Goal: Task Accomplishment & Management: Use online tool/utility

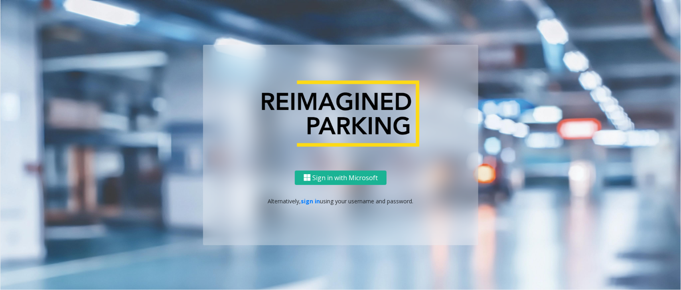
click at [312, 196] on div "Sign in with Microsoft Alternatively, sign in using your username and password." at bounding box center [340, 207] width 275 height 75
click at [311, 201] on link "sign in" at bounding box center [310, 201] width 19 height 8
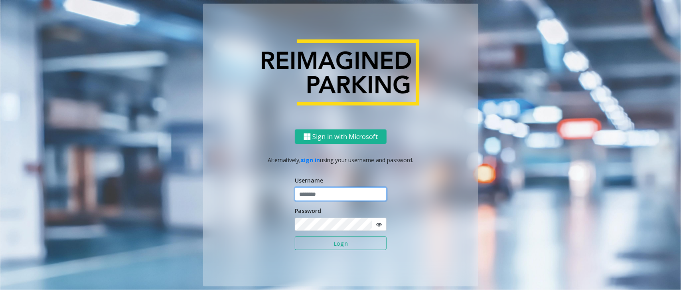
click at [312, 197] on input "text" at bounding box center [341, 194] width 92 height 14
paste input "**********"
type input "**********"
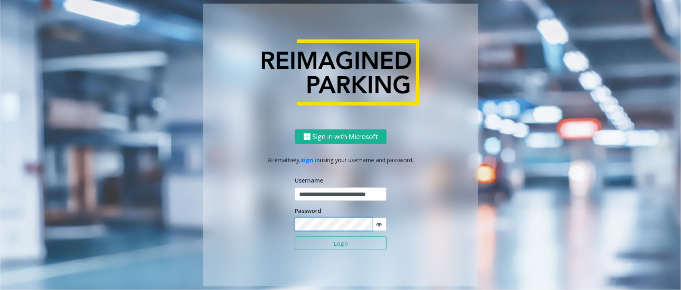
click at [295, 236] on button "Login" at bounding box center [341, 243] width 92 height 14
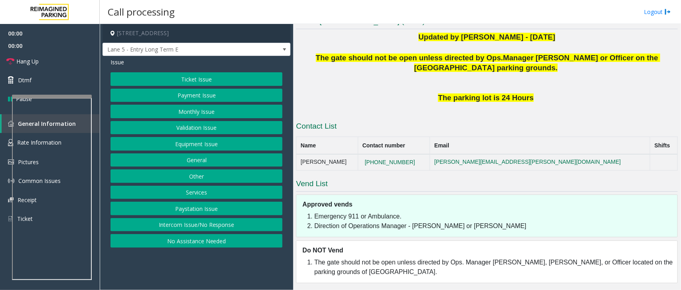
scroll to position [192, 0]
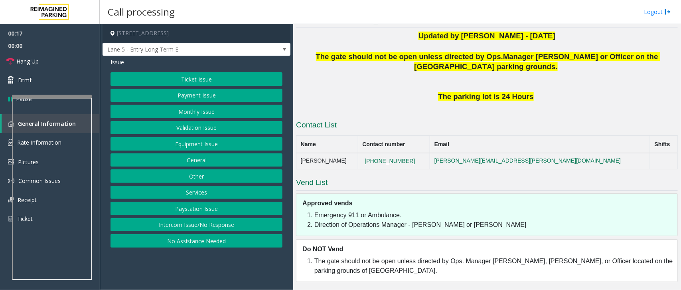
click at [210, 146] on button "Equipment Issue" at bounding box center [197, 144] width 172 height 14
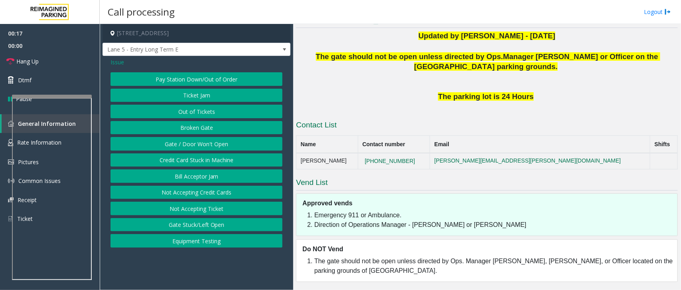
click at [204, 145] on button "Gate / Door Won't Open" at bounding box center [197, 144] width 172 height 14
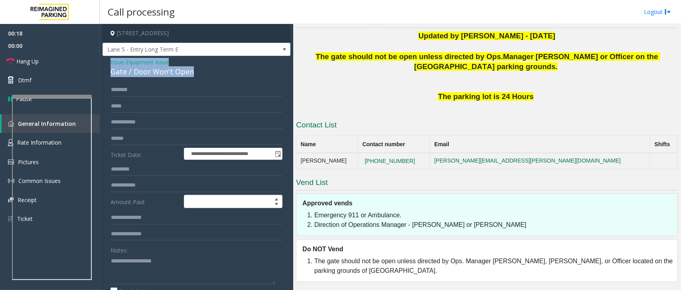
drag, startPoint x: 194, startPoint y: 71, endPoint x: 105, endPoint y: 59, distance: 90.3
click at [105, 59] on div "**********" at bounding box center [197, 258] width 188 height 404
click at [198, 275] on textarea at bounding box center [193, 269] width 165 height 30
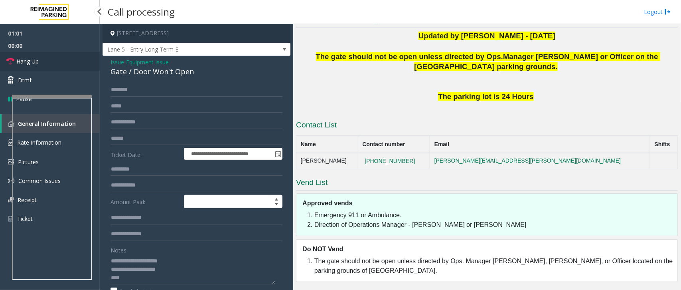
click at [53, 63] on link "Hang Up" at bounding box center [50, 61] width 100 height 19
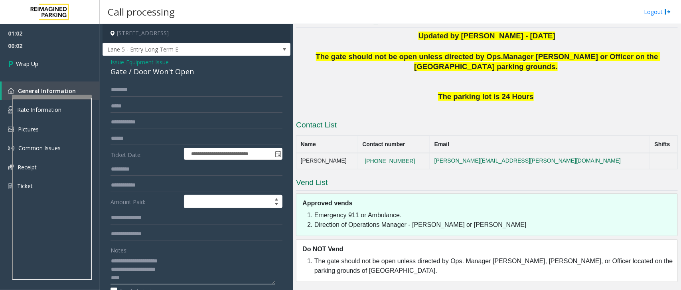
click at [164, 279] on textarea at bounding box center [193, 269] width 165 height 30
type textarea "**********"
click at [44, 73] on link "Wrap Up" at bounding box center [50, 64] width 100 height 24
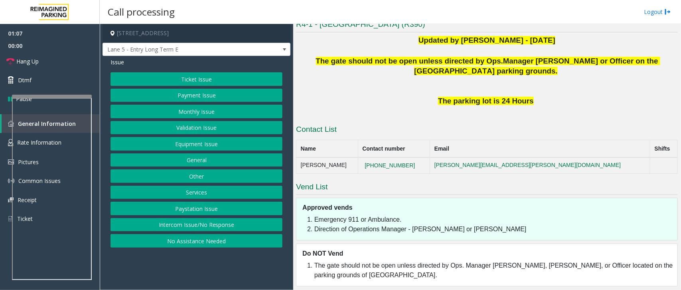
scroll to position [192, 0]
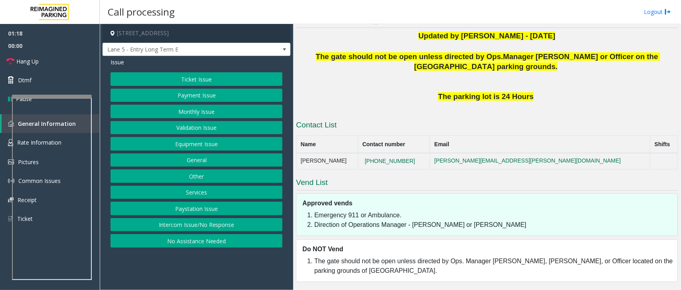
click at [196, 143] on button "Equipment Issue" at bounding box center [197, 144] width 172 height 14
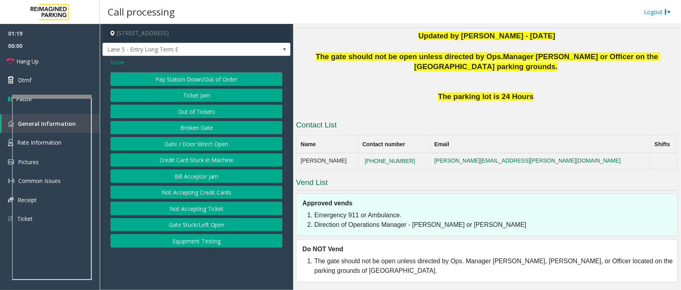
click at [196, 143] on button "Gate / Door Won't Open" at bounding box center [197, 144] width 172 height 14
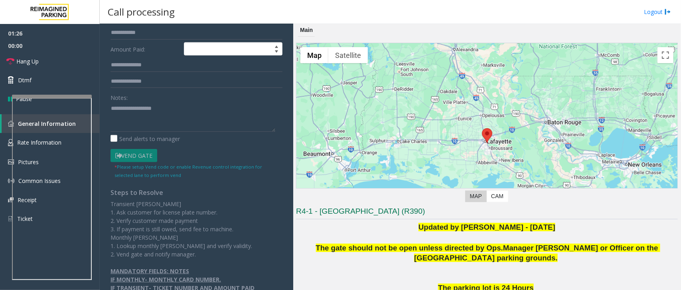
scroll to position [171, 0]
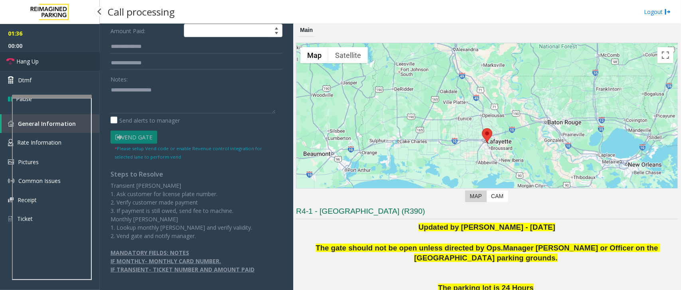
click at [42, 60] on link "Hang Up" at bounding box center [50, 61] width 100 height 19
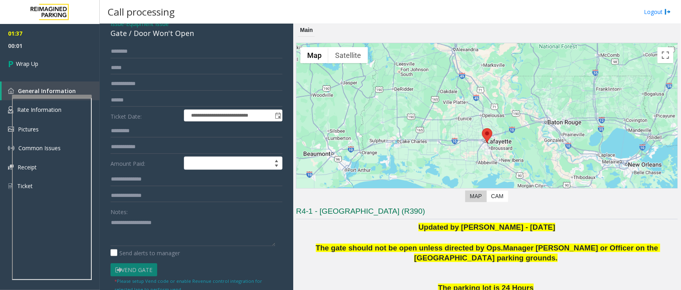
scroll to position [0, 0]
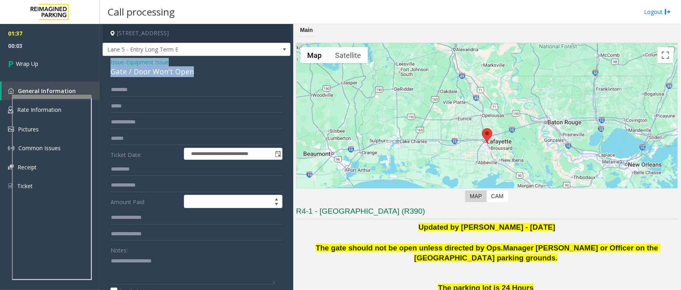
drag, startPoint x: 194, startPoint y: 72, endPoint x: 104, endPoint y: 59, distance: 90.7
click at [104, 59] on div "**********" at bounding box center [197, 258] width 188 height 404
click at [194, 271] on textarea at bounding box center [193, 269] width 165 height 30
click at [200, 274] on textarea at bounding box center [193, 269] width 165 height 30
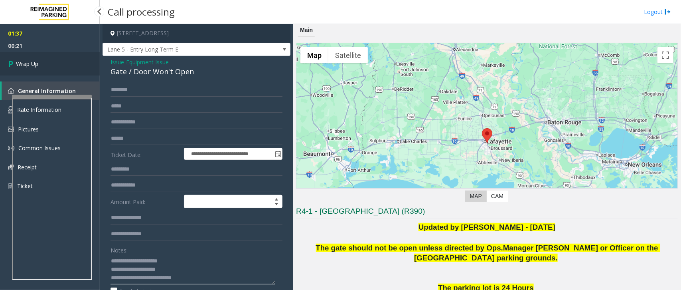
type textarea "**********"
click at [46, 58] on link "Wrap Up" at bounding box center [50, 64] width 100 height 24
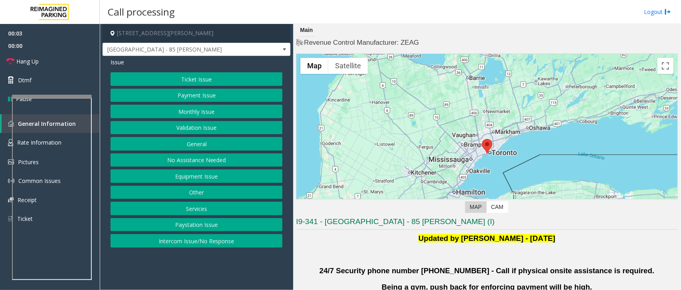
click at [204, 127] on button "Validation Issue" at bounding box center [197, 128] width 172 height 14
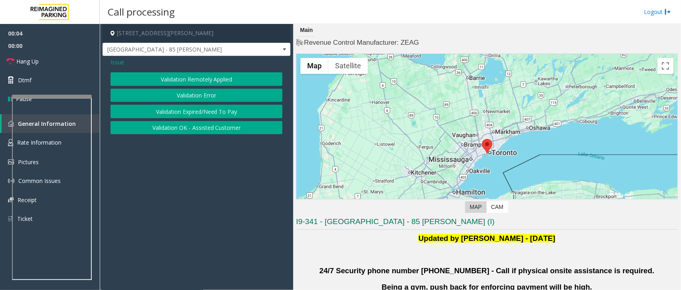
click at [209, 91] on button "Validation Error" at bounding box center [197, 96] width 172 height 14
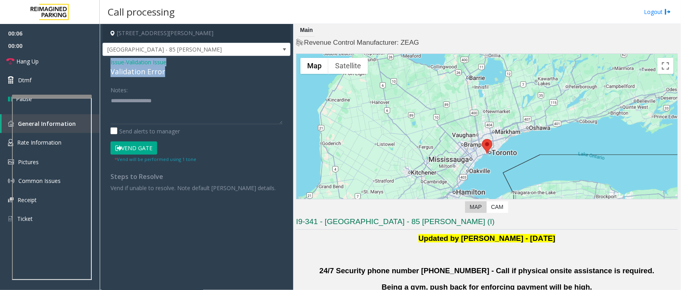
drag, startPoint x: 164, startPoint y: 72, endPoint x: 107, endPoint y: 63, distance: 58.3
click at [107, 63] on div "Issue - Validation Issue Validation Error Notes: Send alerts to manager Vend Ga…" at bounding box center [197, 128] width 188 height 144
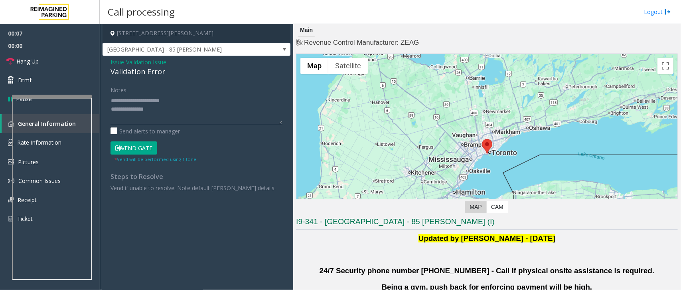
click at [162, 113] on textarea at bounding box center [197, 109] width 172 height 30
click at [132, 118] on textarea at bounding box center [197, 109] width 172 height 30
click at [175, 100] on textarea at bounding box center [197, 109] width 172 height 30
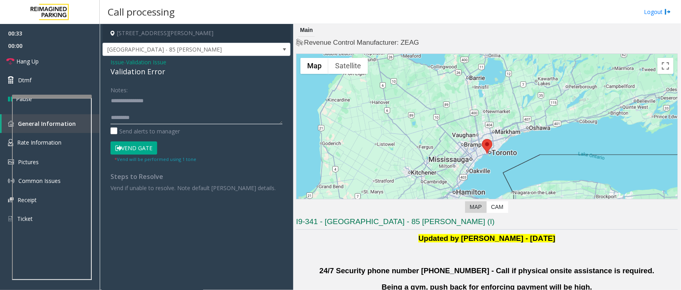
click at [148, 111] on textarea at bounding box center [197, 109] width 172 height 30
click at [157, 119] on textarea at bounding box center [197, 109] width 172 height 30
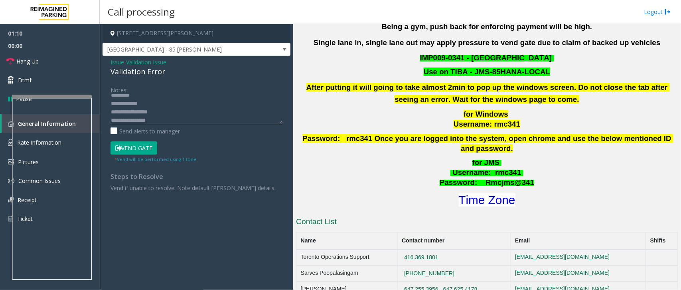
scroll to position [299, 0]
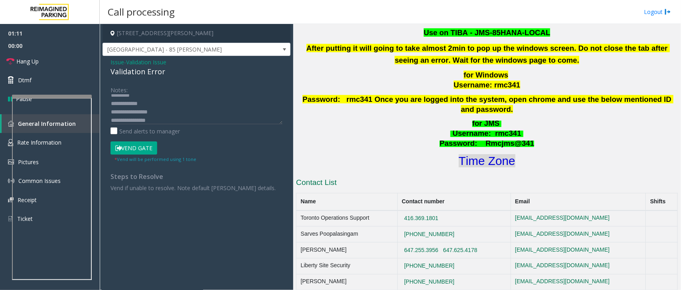
click at [492, 154] on font "Time Zone" at bounding box center [487, 160] width 57 height 13
click at [170, 115] on textarea at bounding box center [197, 109] width 172 height 30
click at [172, 118] on textarea at bounding box center [197, 109] width 172 height 30
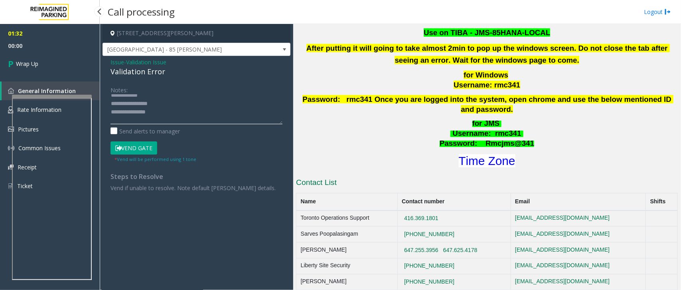
type textarea "**********"
click at [33, 61] on span "Wrap Up" at bounding box center [27, 63] width 22 height 8
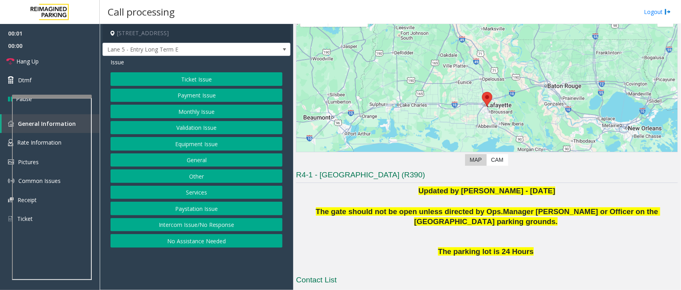
scroll to position [150, 0]
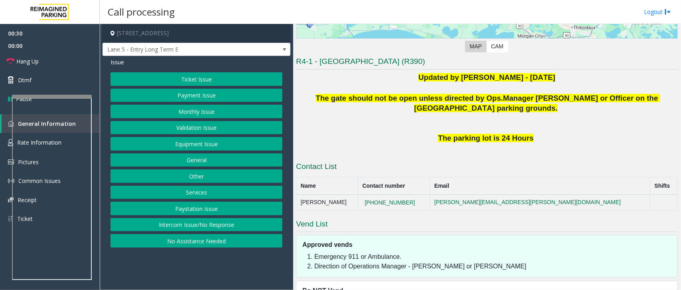
click at [212, 228] on button "Intercom Issue/No Response" at bounding box center [197, 225] width 172 height 14
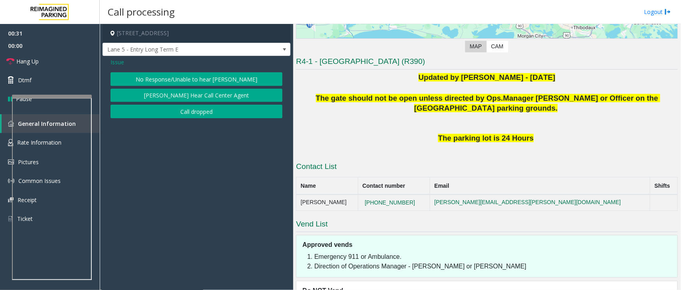
click at [226, 82] on button "No Response/Unable to hear [PERSON_NAME]" at bounding box center [197, 79] width 172 height 14
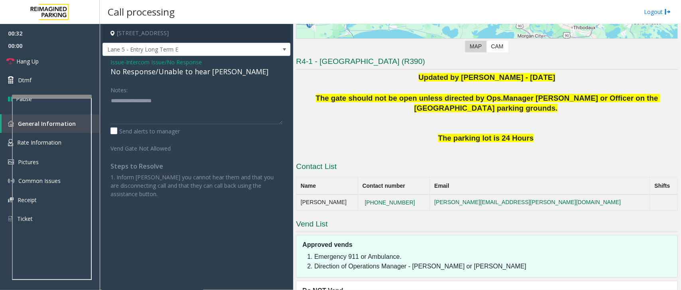
click at [114, 61] on span "Issue" at bounding box center [118, 62] width 14 height 8
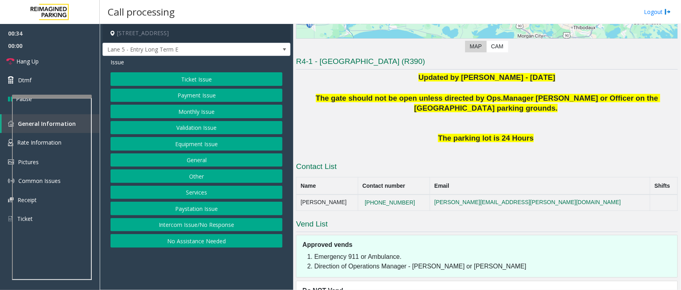
click at [200, 144] on button "Equipment Issue" at bounding box center [197, 144] width 172 height 14
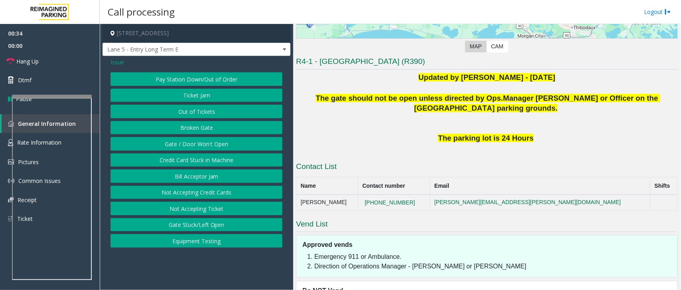
click at [202, 141] on button "Gate / Door Won't Open" at bounding box center [197, 144] width 172 height 14
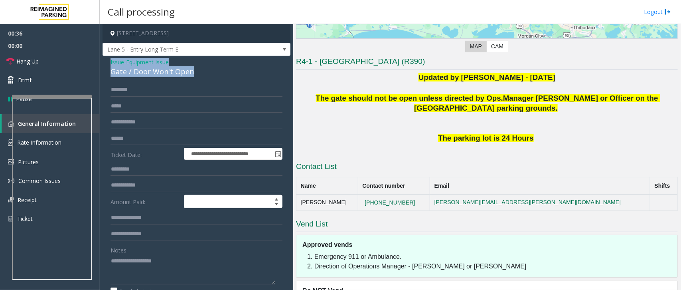
drag, startPoint x: 198, startPoint y: 74, endPoint x: 107, endPoint y: 63, distance: 92.1
click at [107, 63] on div "**********" at bounding box center [197, 258] width 188 height 404
click at [196, 274] on textarea at bounding box center [193, 269] width 165 height 30
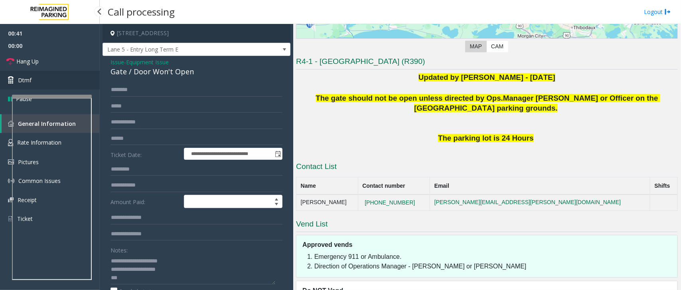
click at [45, 72] on link "Dtmf" at bounding box center [50, 80] width 100 height 19
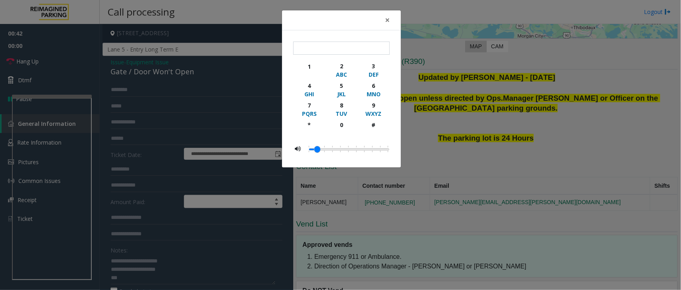
click at [44, 61] on div "× 1 2 ABC 3 DEF 4 GHI 5 JKL 6 MNO 7 PQRS 8 TUV 9 WXYZ * 0 #" at bounding box center [340, 145] width 681 height 290
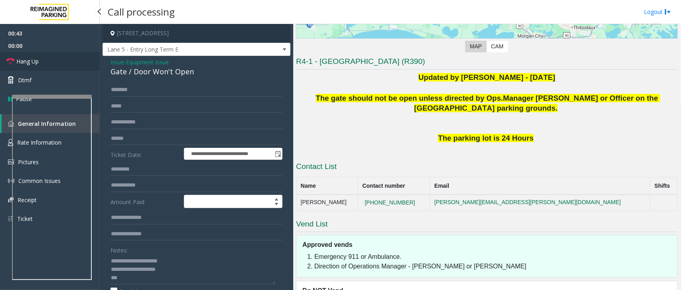
click at [24, 62] on span "Hang Up" at bounding box center [27, 61] width 22 height 8
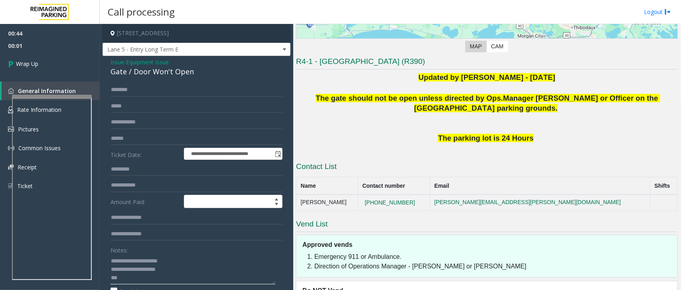
click at [142, 276] on textarea at bounding box center [193, 269] width 165 height 30
type textarea "**********"
click at [53, 58] on link "Wrap Up" at bounding box center [50, 64] width 100 height 24
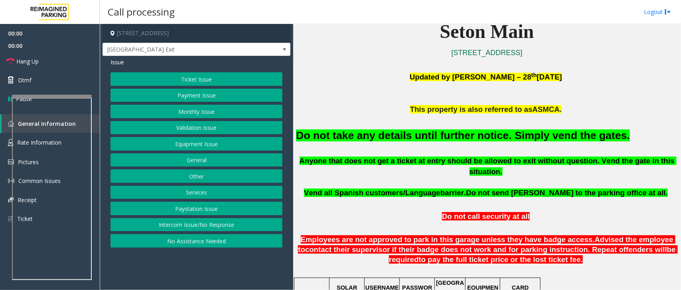
scroll to position [249, 0]
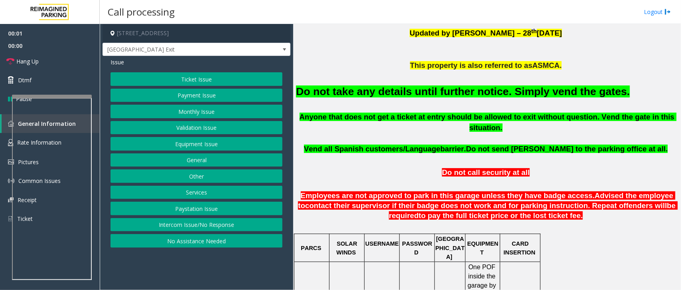
click at [188, 143] on button "Equipment Issue" at bounding box center [197, 144] width 172 height 14
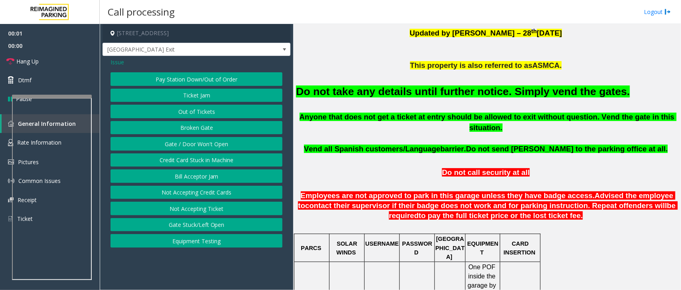
click at [188, 143] on button "Gate / Door Won't Open" at bounding box center [197, 144] width 172 height 14
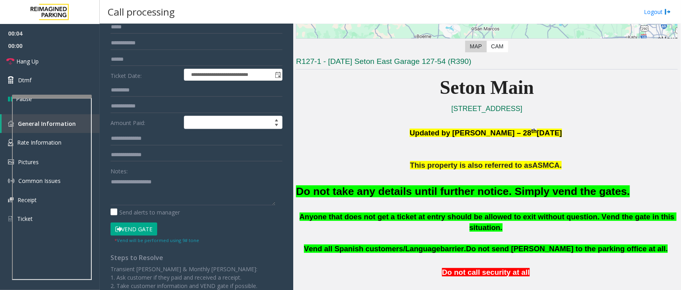
scroll to position [146, 0]
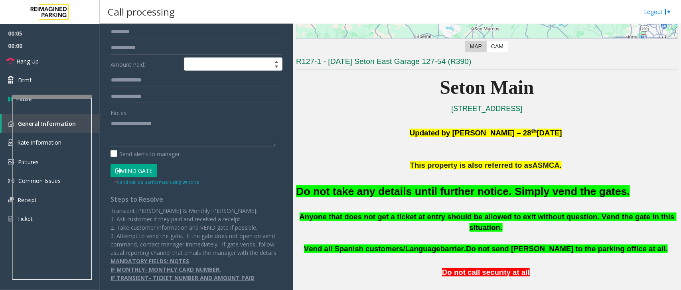
click at [130, 165] on button "Vend Gate" at bounding box center [134, 171] width 47 height 14
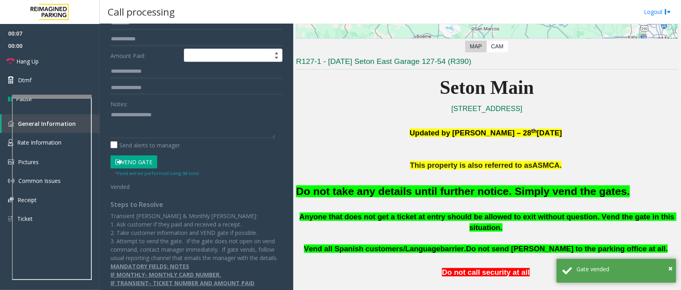
click at [425, 190] on font "Do not take any details until further notice. Simply vend the gates." at bounding box center [463, 191] width 334 height 12
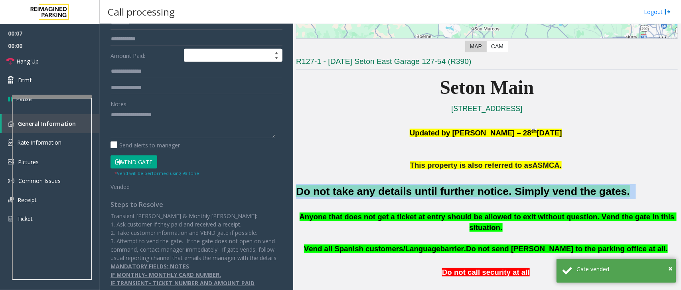
click at [425, 190] on font "Do not take any details until further notice. Simply vend the gates." at bounding box center [463, 191] width 334 height 12
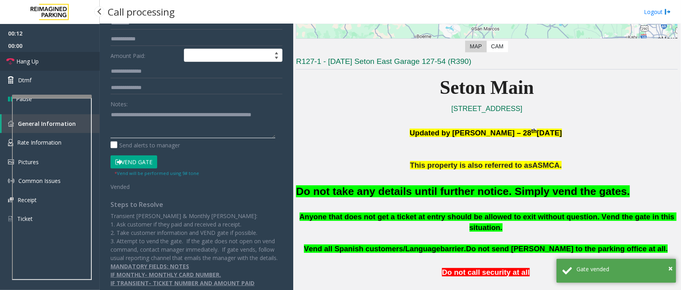
type textarea "**********"
click at [26, 63] on span "Hang Up" at bounding box center [27, 61] width 22 height 8
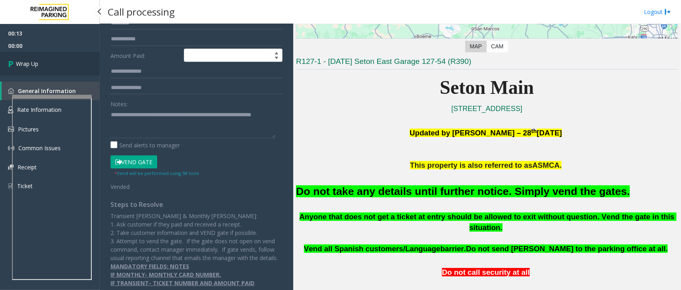
click at [26, 63] on span "Wrap Up" at bounding box center [27, 63] width 22 height 8
